Goal: Download file/media

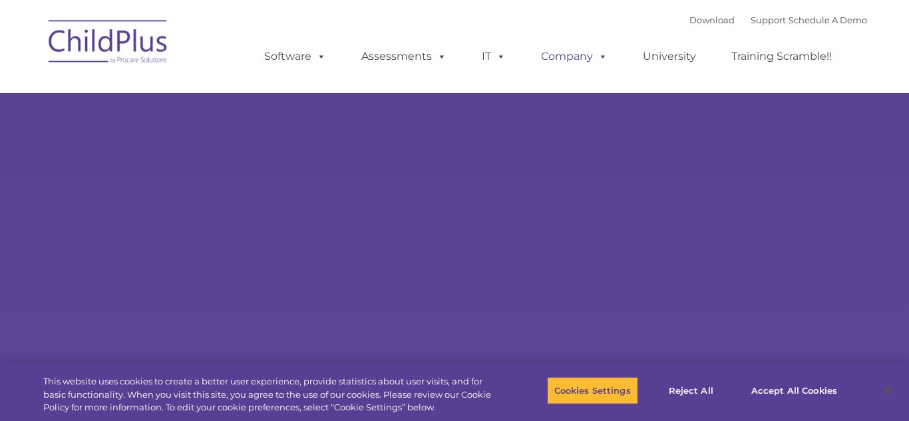
type input ""
select select "MEDIUM"
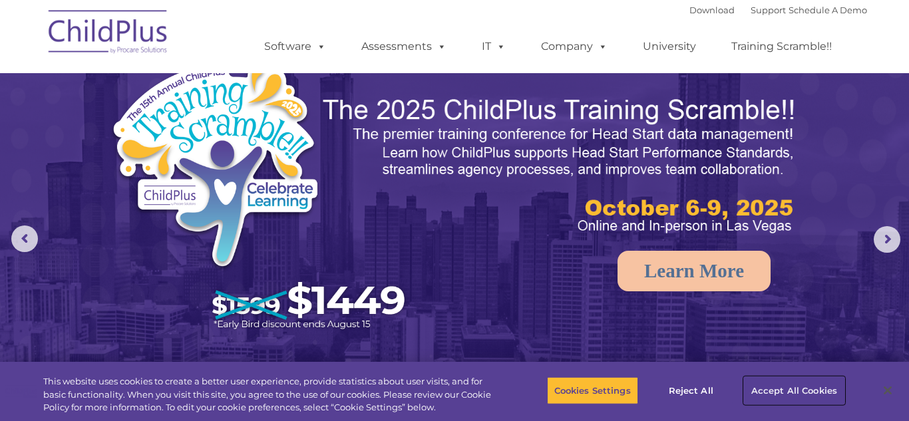
click at [792, 385] on button "Accept All Cookies" at bounding box center [794, 391] width 100 height 28
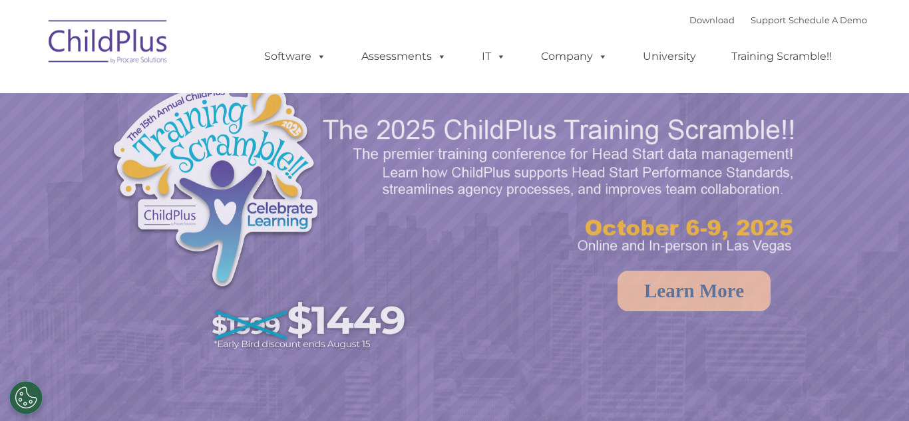
select select "MEDIUM"
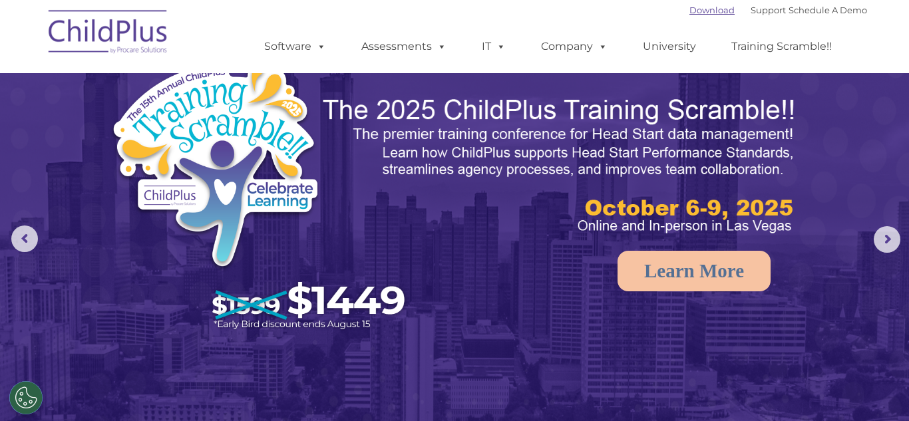
click at [689, 12] on link "Download" at bounding box center [711, 10] width 45 height 11
